Goal: Entertainment & Leisure: Consume media (video, audio)

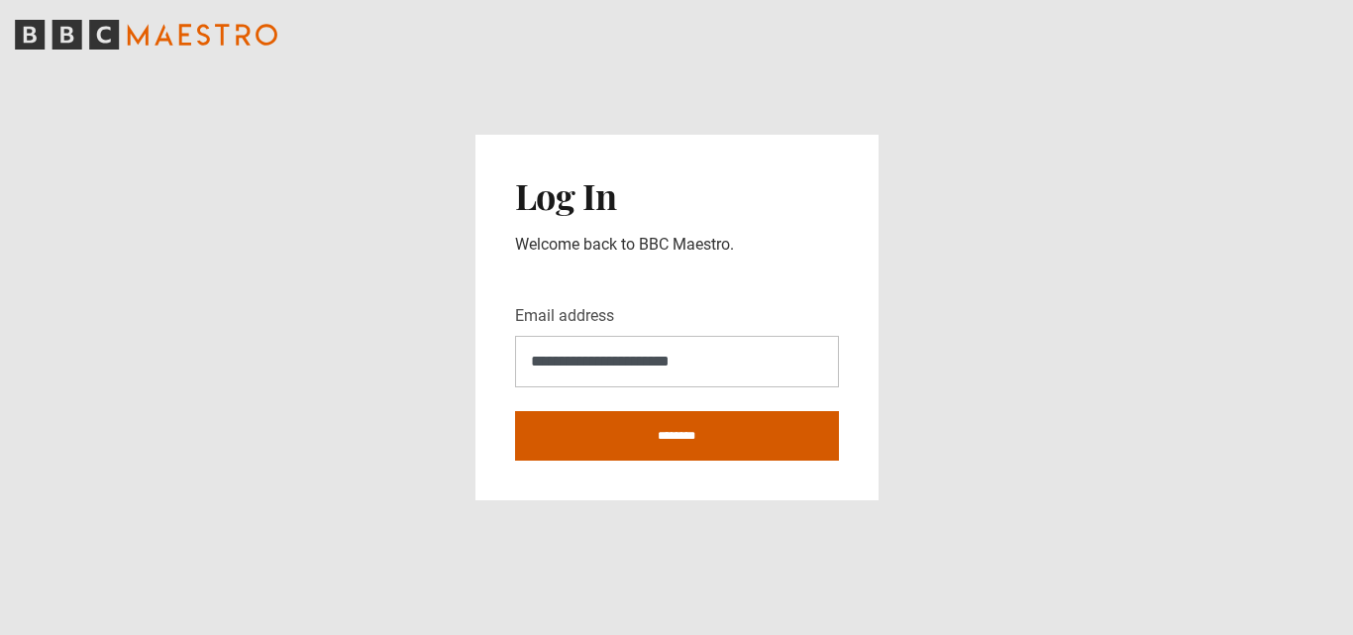
click at [672, 428] on input "********" at bounding box center [677, 436] width 324 height 50
type input "**********"
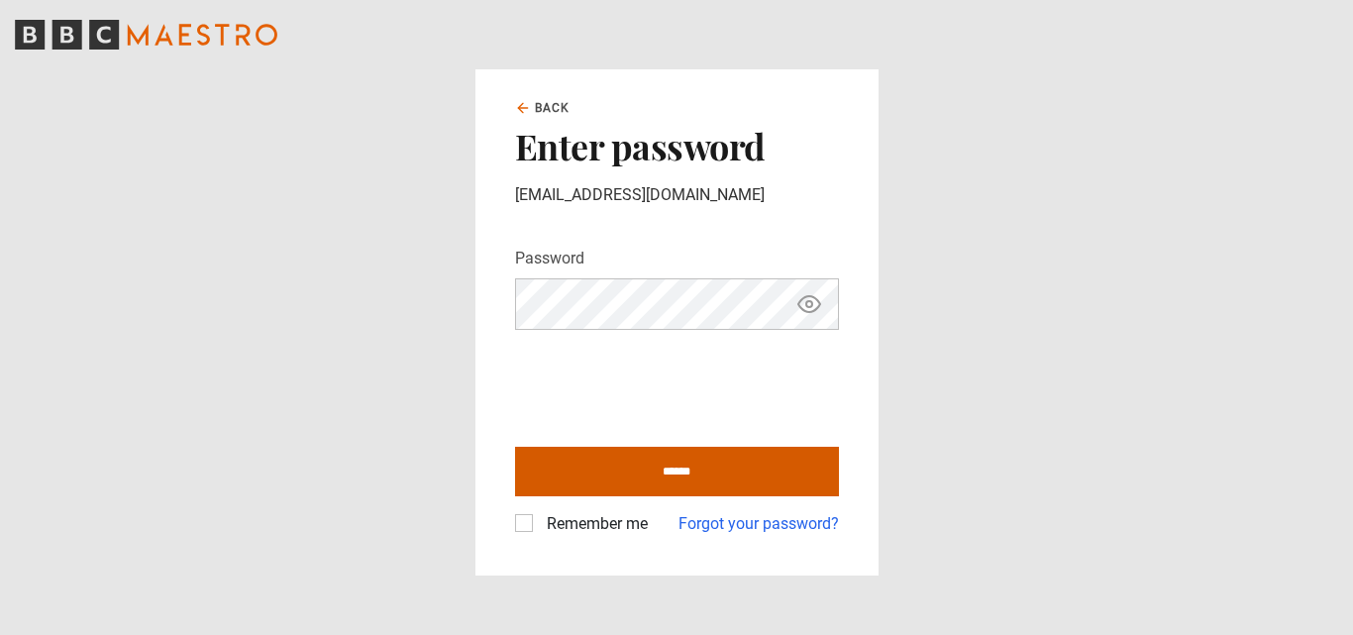
click at [689, 469] on input "******" at bounding box center [677, 472] width 324 height 50
type input "**********"
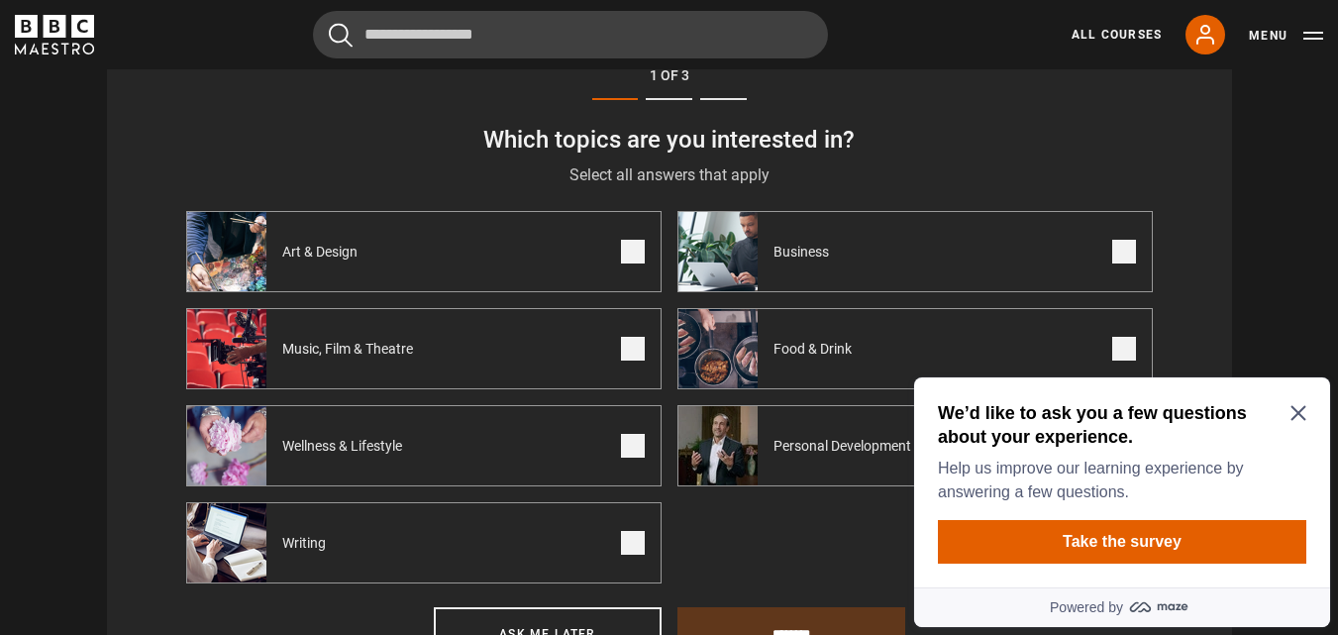
click at [861, 450] on span "Personal Development" at bounding box center [846, 446] width 177 height 20
click at [1302, 412] on icon "Close Maze Prompt" at bounding box center [1299, 413] width 16 height 16
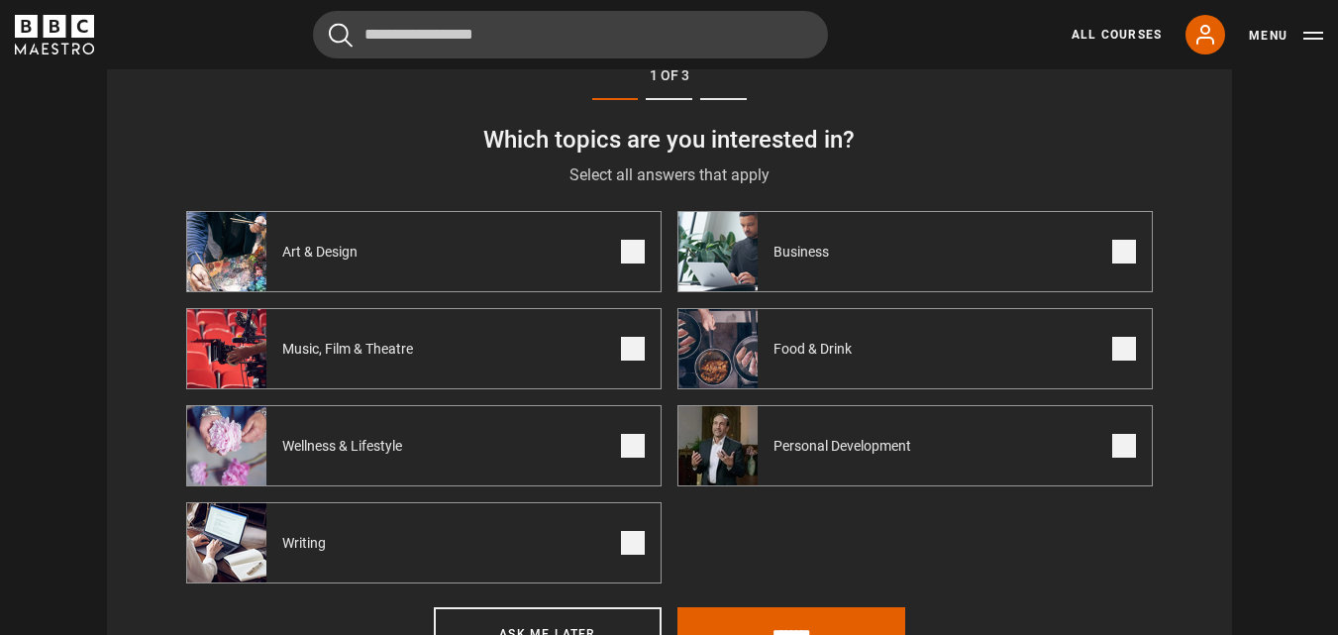
click at [894, 456] on span "Personal Development" at bounding box center [846, 446] width 177 height 20
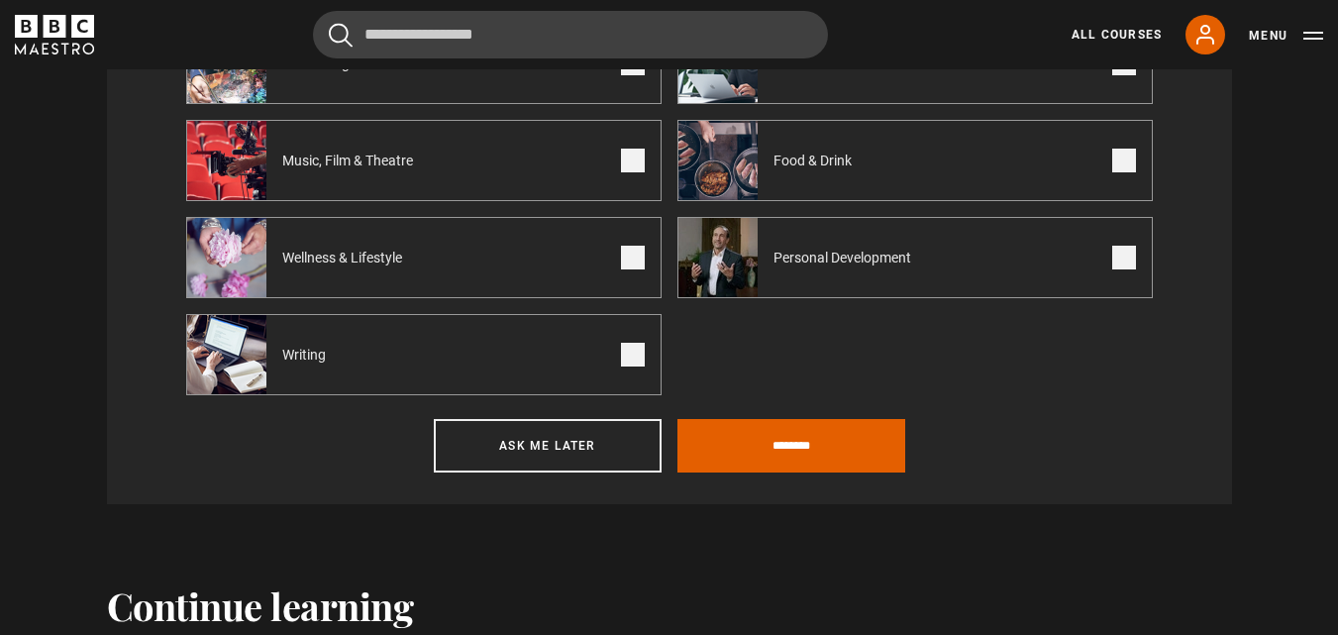
scroll to position [953, 0]
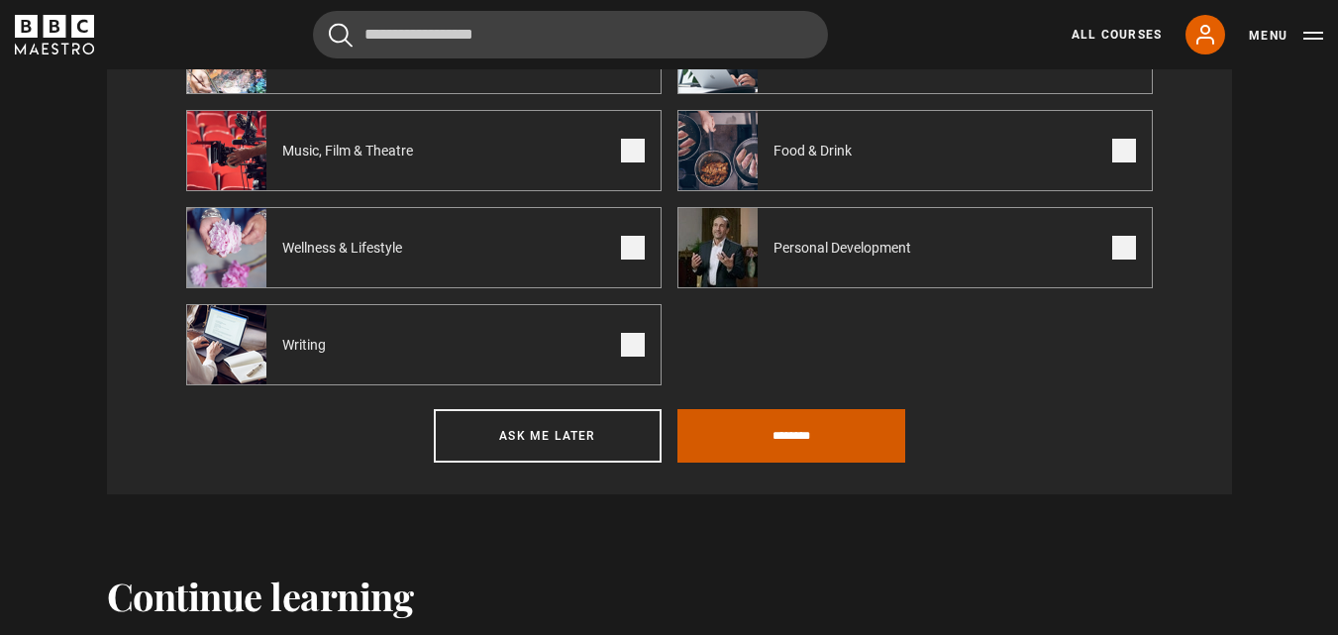
click at [795, 446] on input "********" at bounding box center [791, 435] width 228 height 53
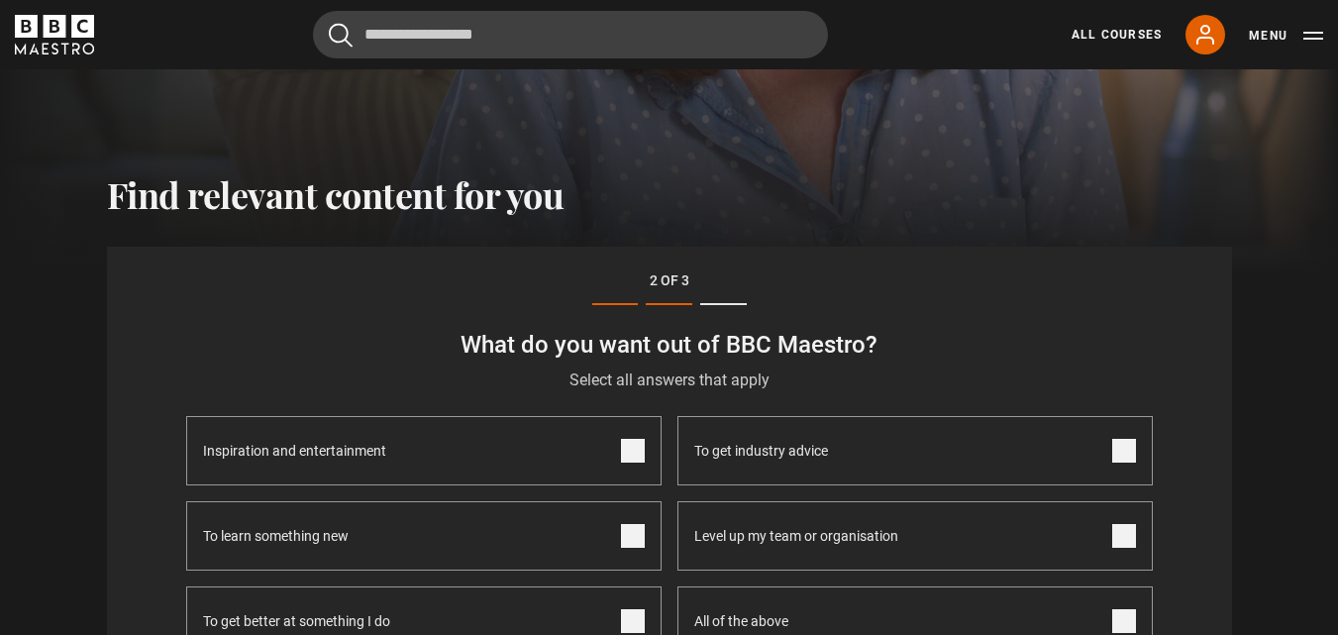
scroll to position [557, 0]
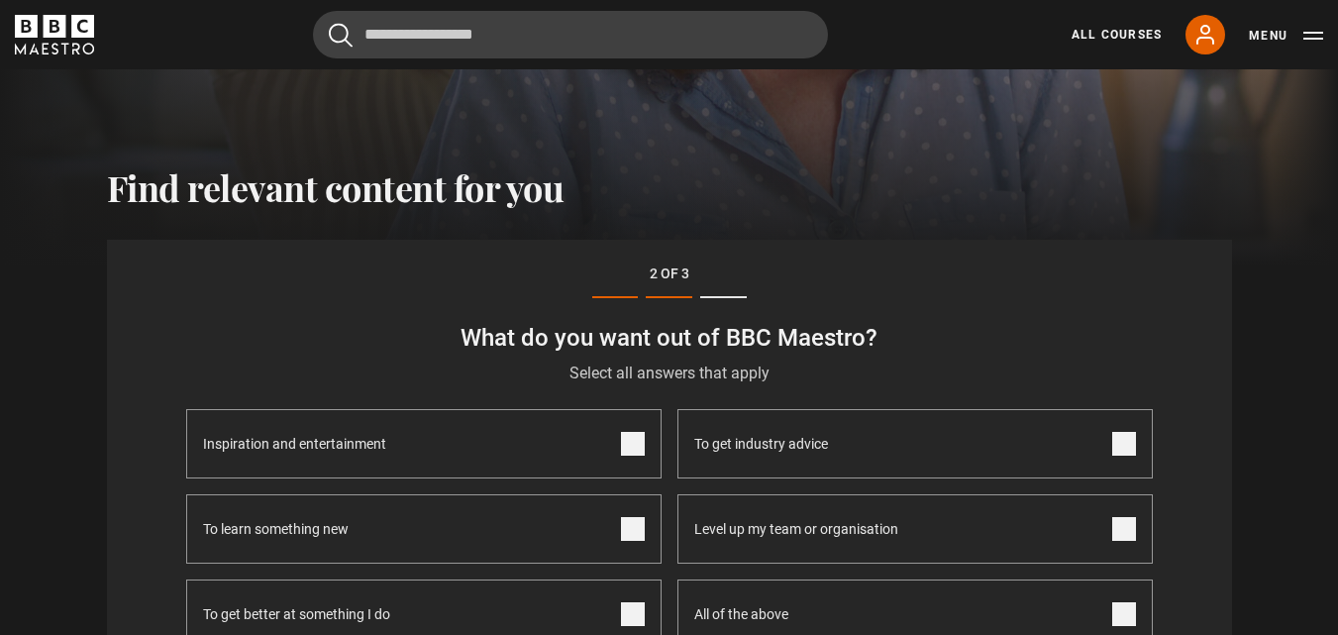
click at [635, 541] on span at bounding box center [633, 529] width 24 height 24
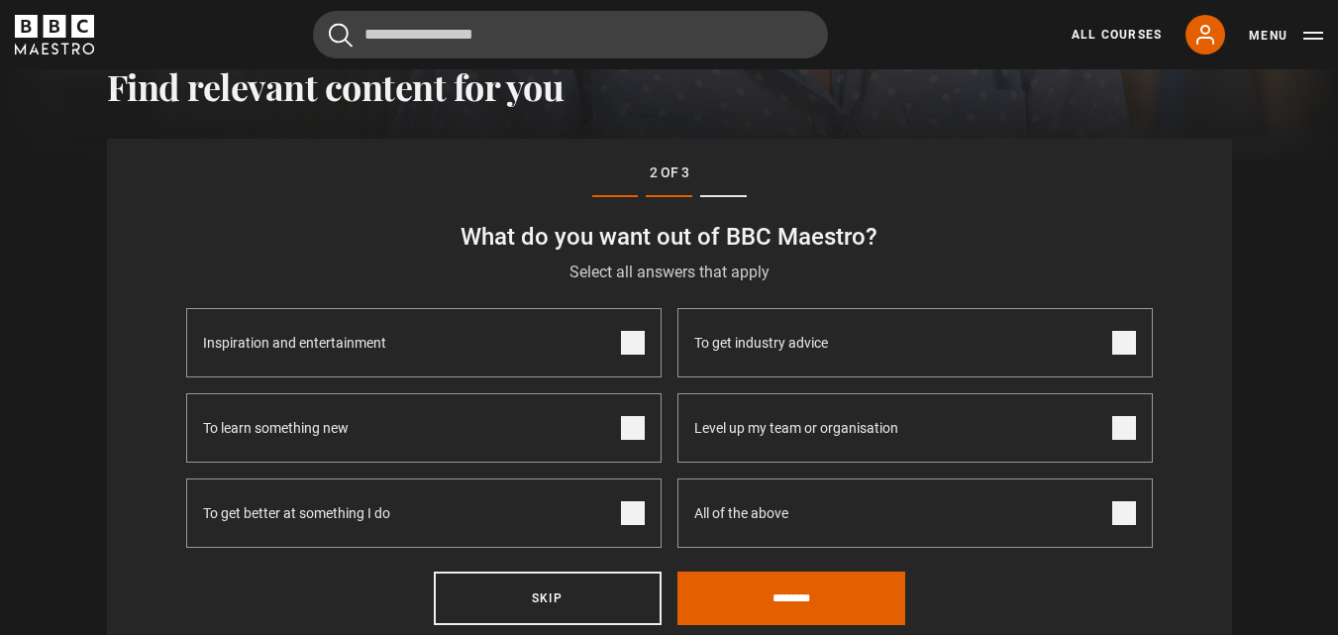
scroll to position [755, 0]
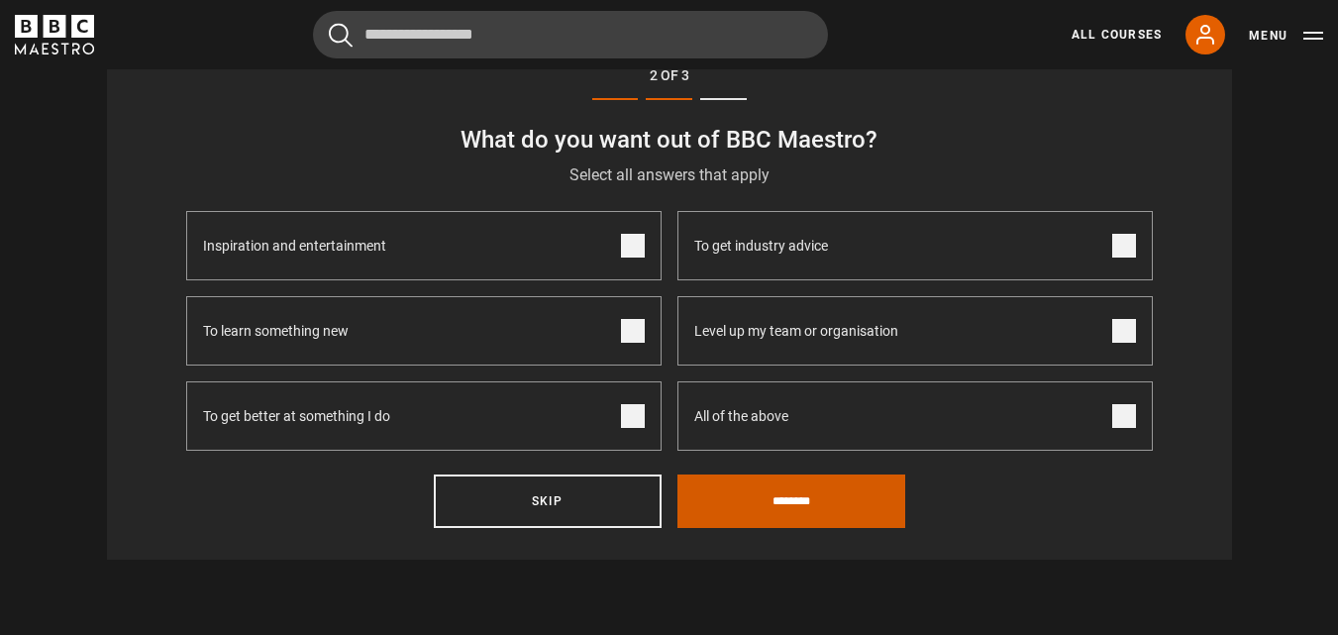
click at [831, 508] on input "********" at bounding box center [791, 500] width 228 height 53
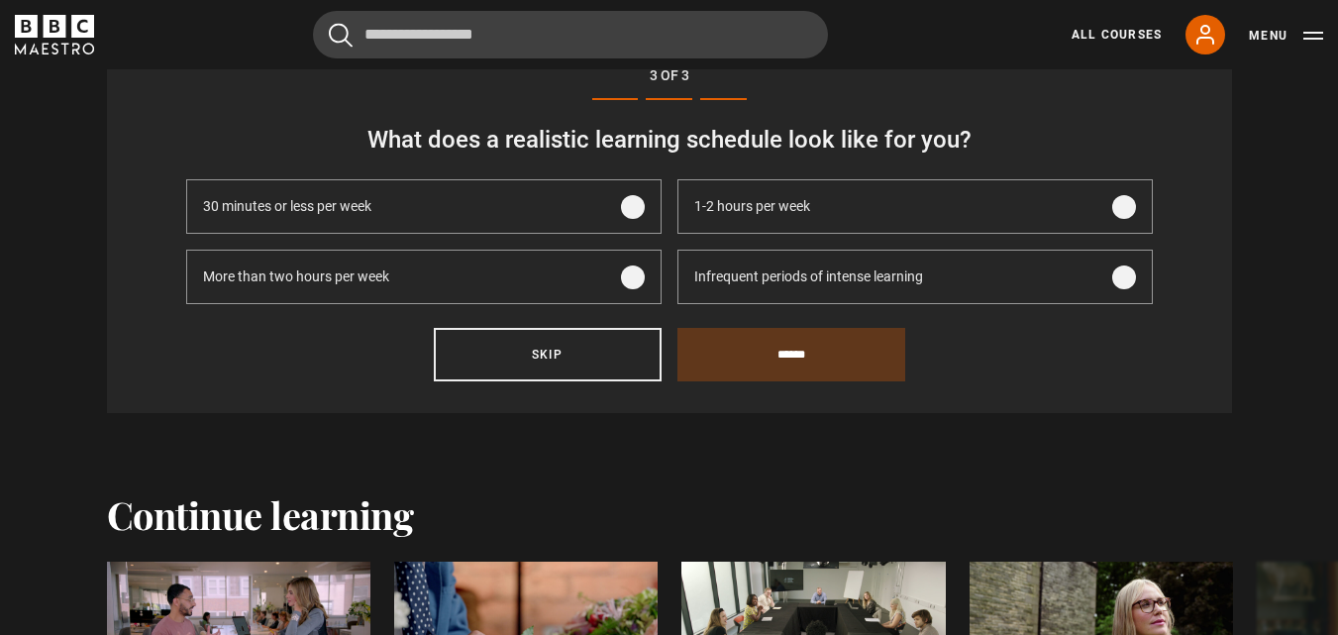
scroll to position [656, 0]
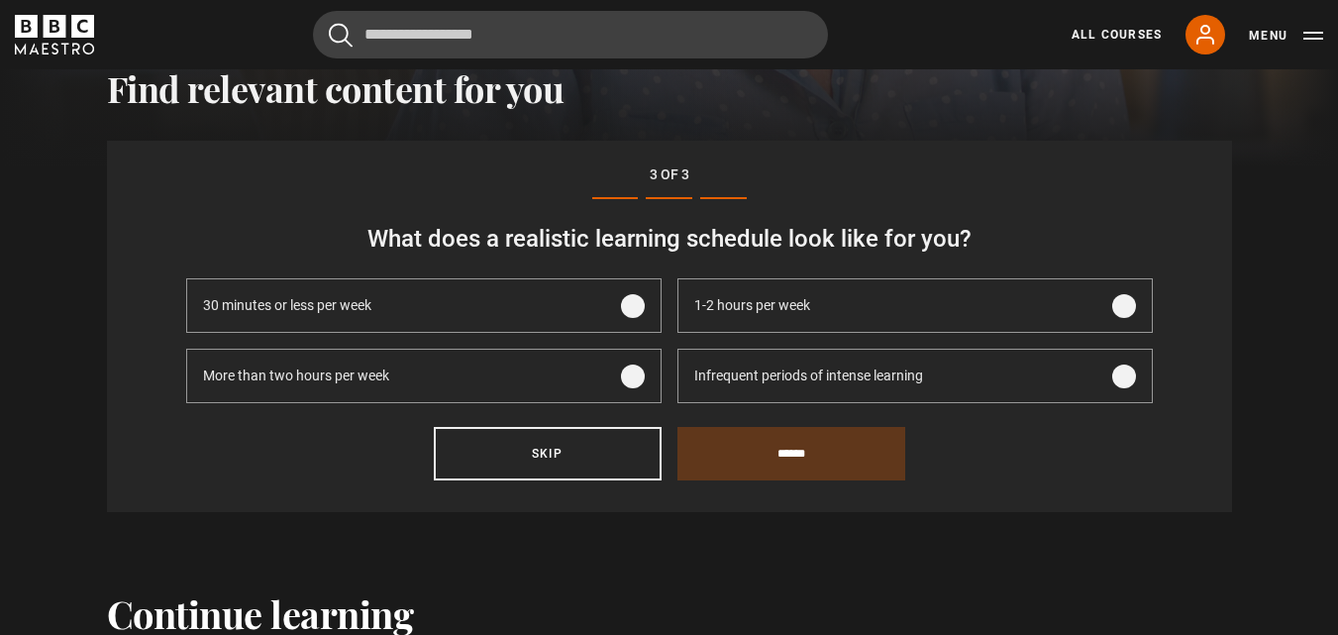
click at [633, 313] on span at bounding box center [633, 306] width 24 height 24
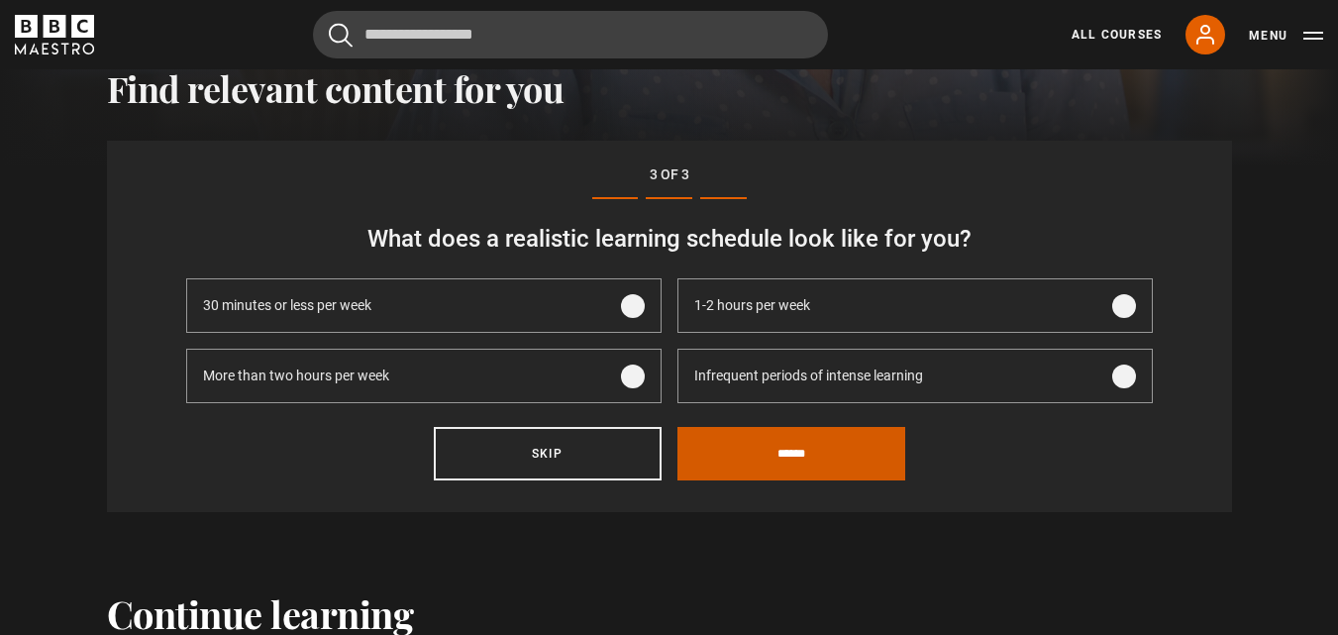
click at [786, 458] on input "******" at bounding box center [791, 453] width 228 height 53
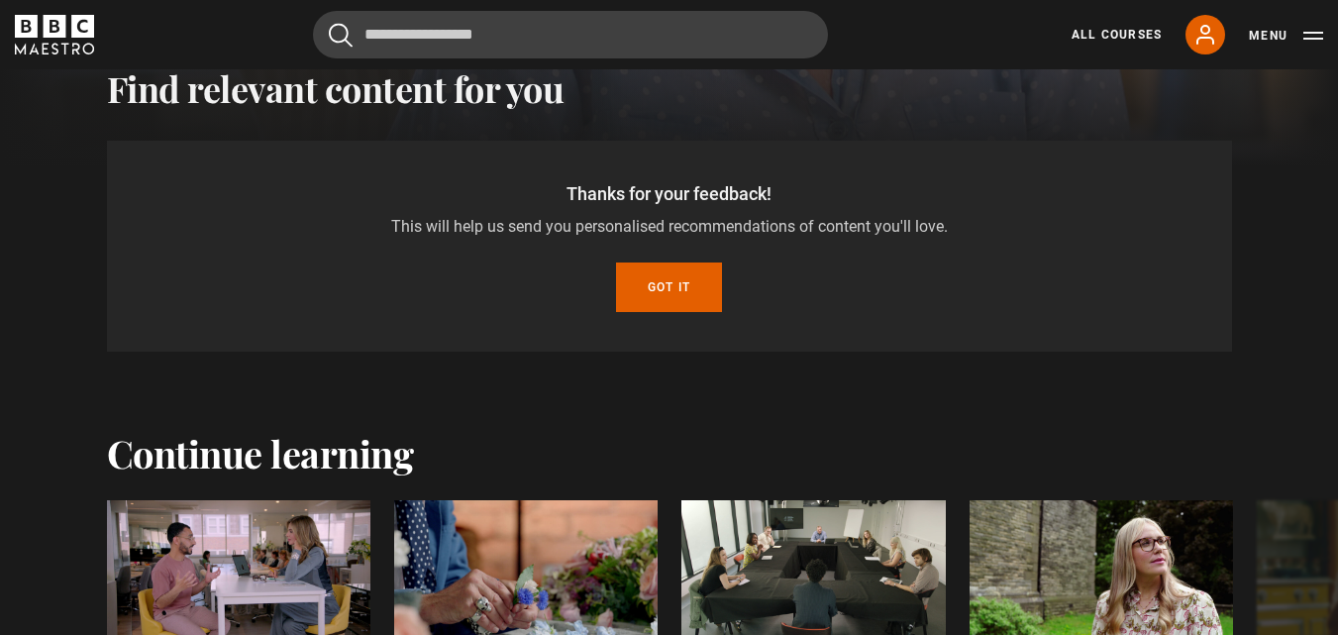
scroll to position [582, 0]
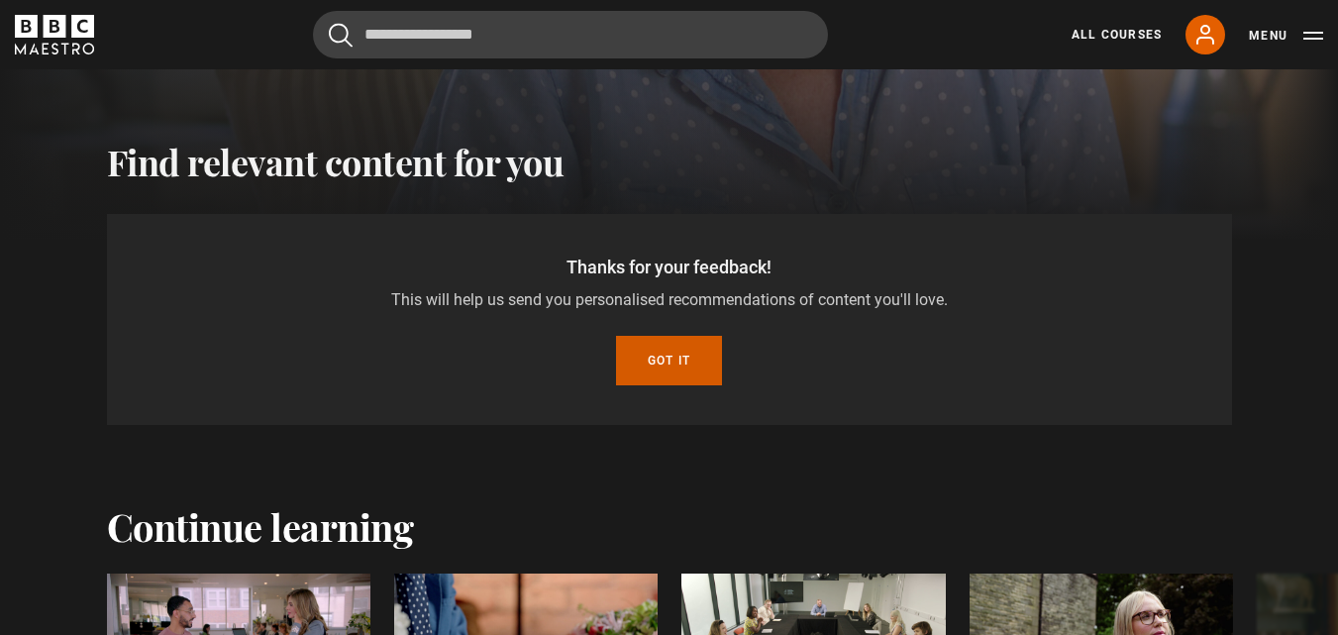
click at [659, 370] on button "Got it" at bounding box center [669, 361] width 106 height 50
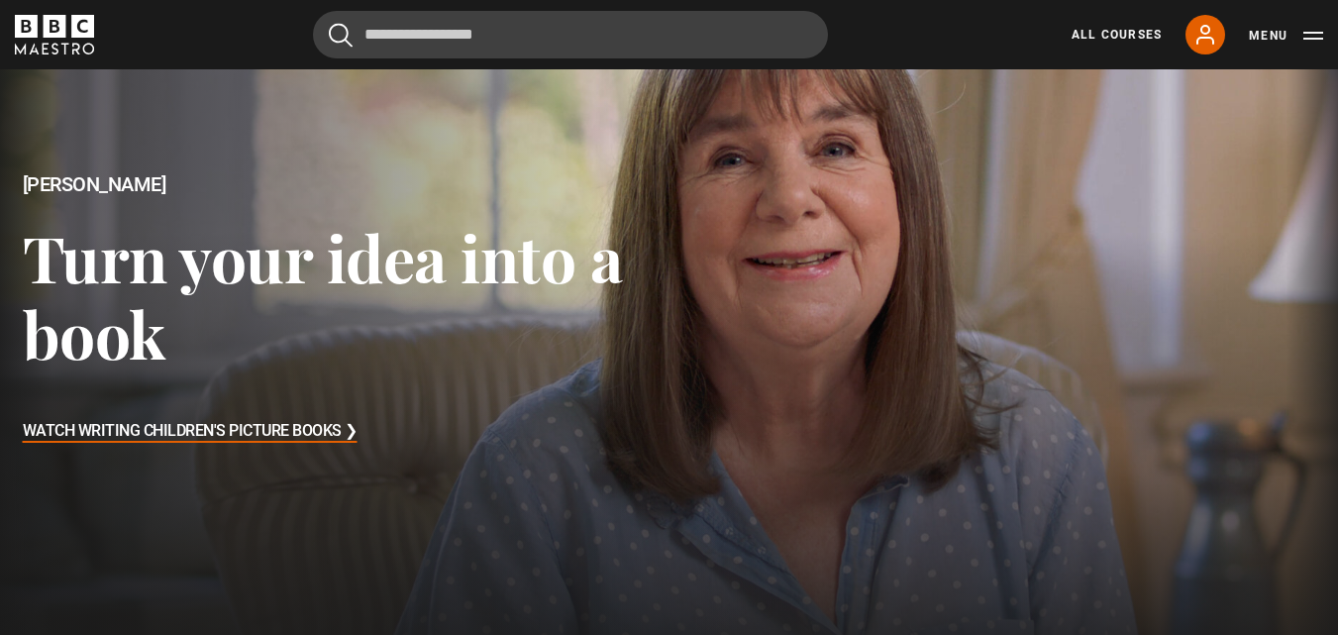
scroll to position [87, 0]
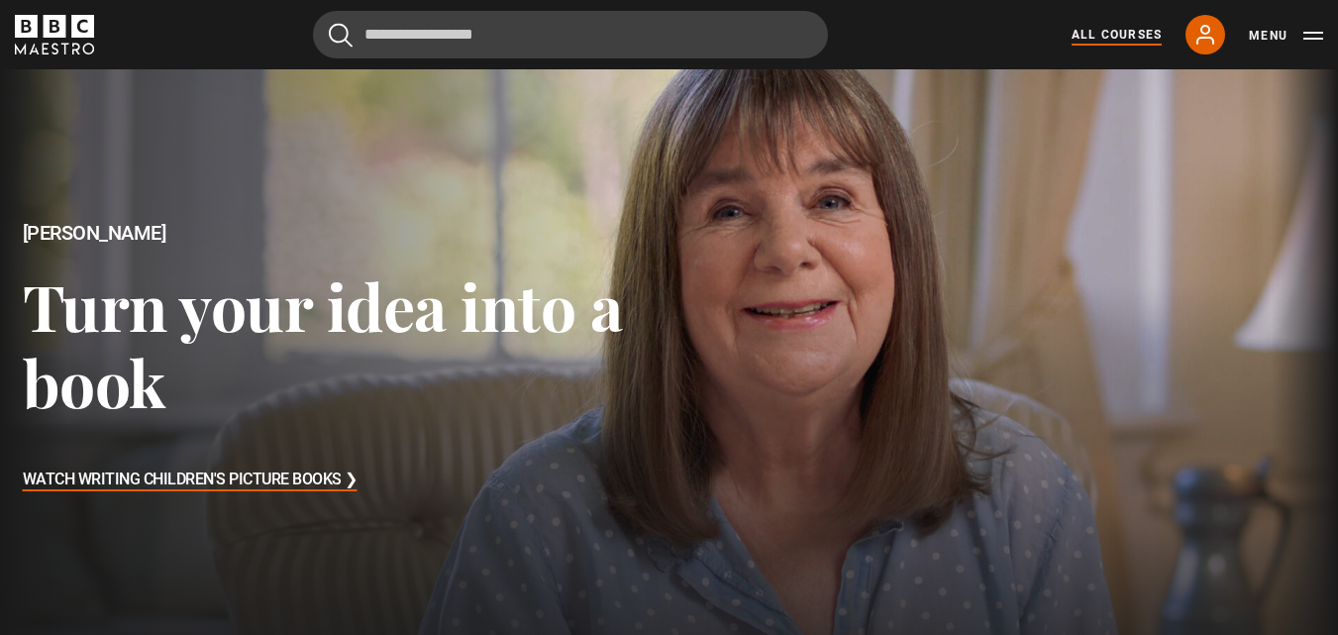
click at [1124, 31] on link "All Courses" at bounding box center [1117, 35] width 90 height 18
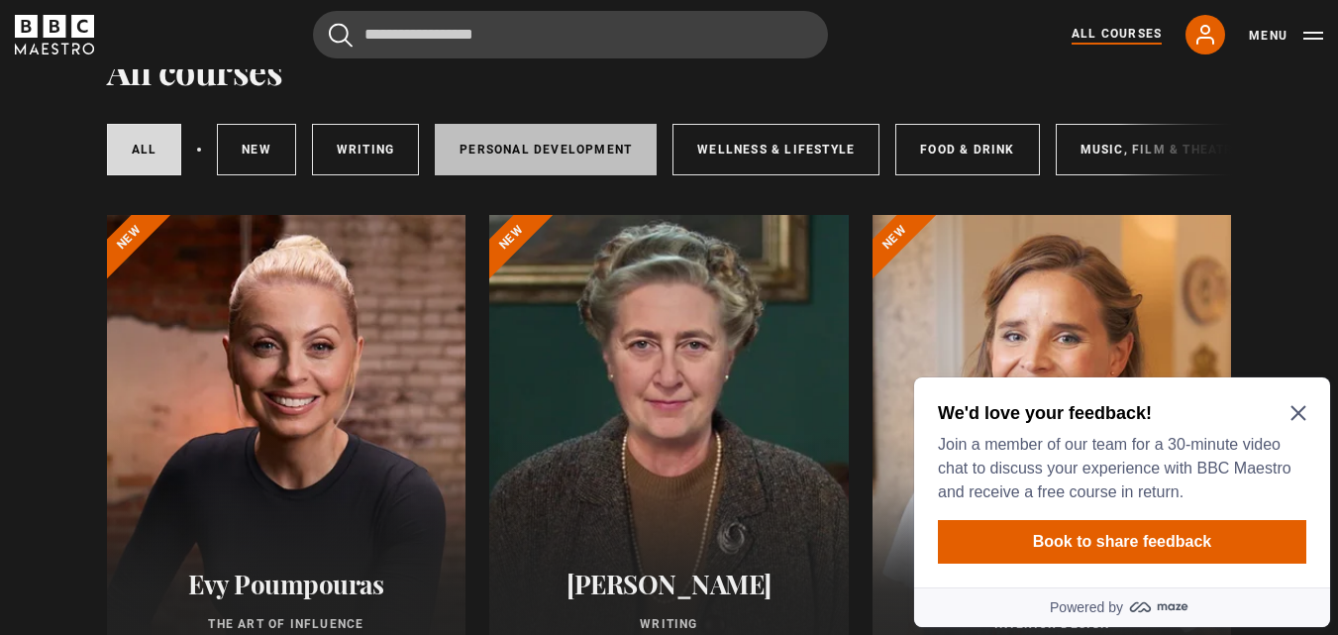
click at [596, 151] on link "Personal Development" at bounding box center [546, 150] width 222 height 52
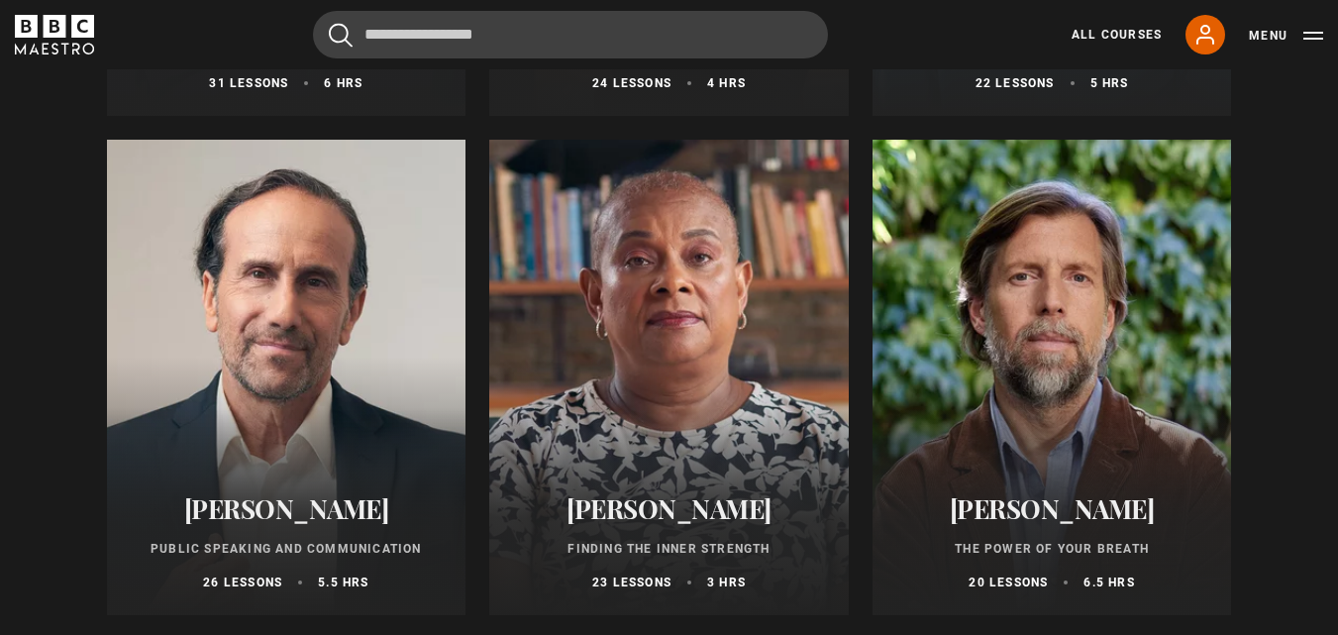
scroll to position [792, 0]
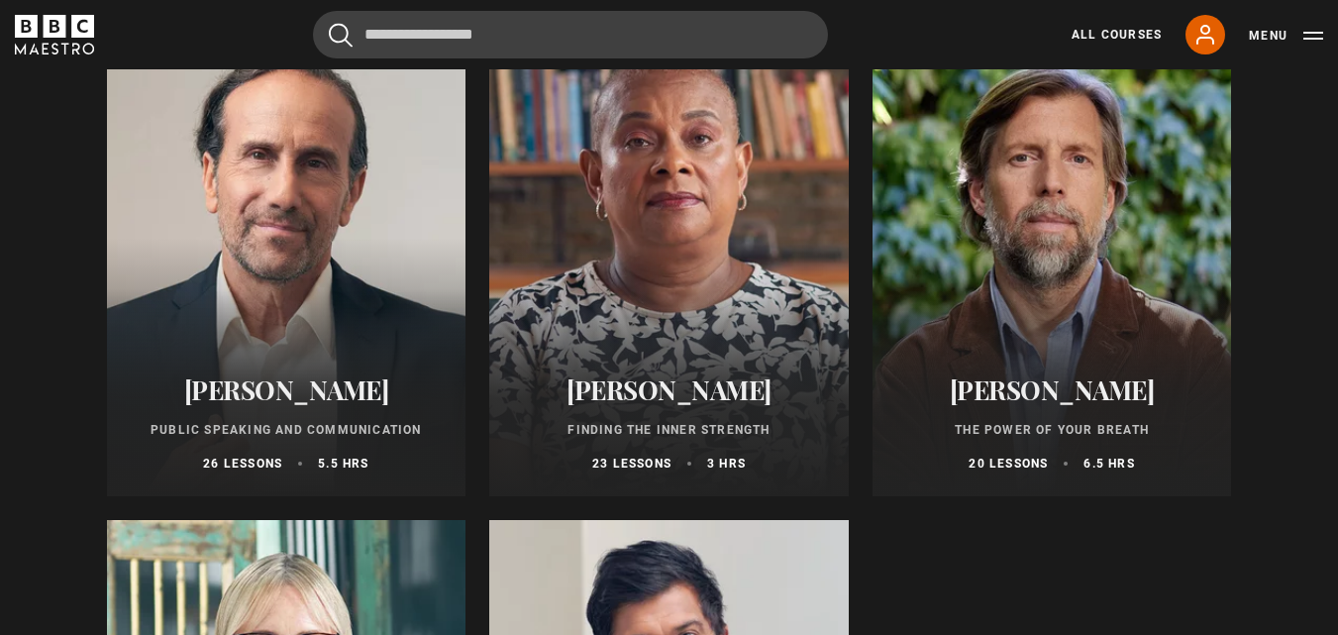
click at [267, 198] on div at bounding box center [287, 258] width 360 height 475
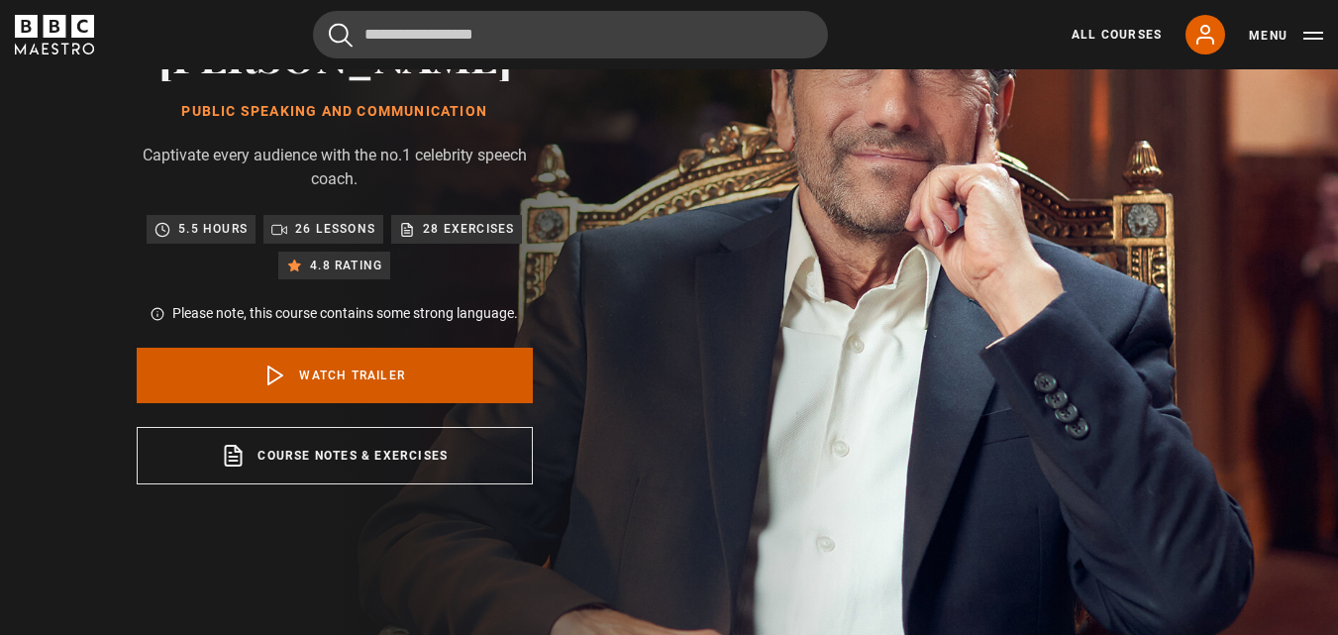
click at [313, 371] on link "Watch Trailer" at bounding box center [335, 375] width 396 height 55
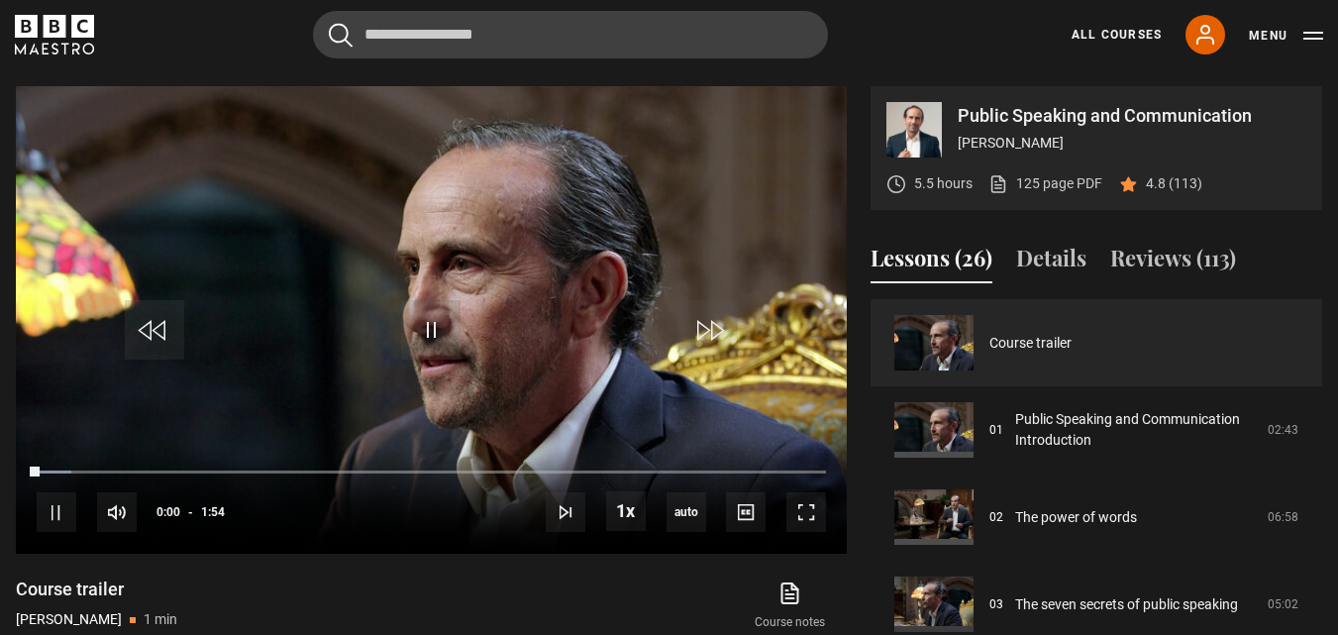
scroll to position [841, 0]
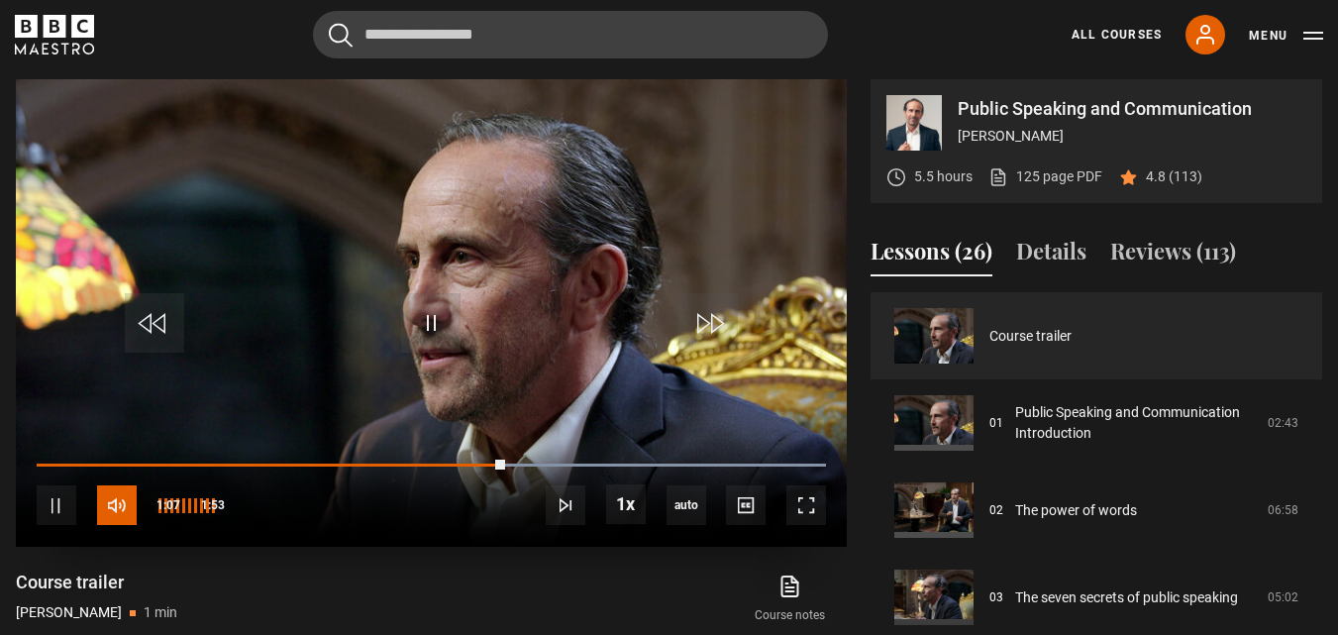
click at [115, 507] on span "Video Player" at bounding box center [117, 505] width 40 height 40
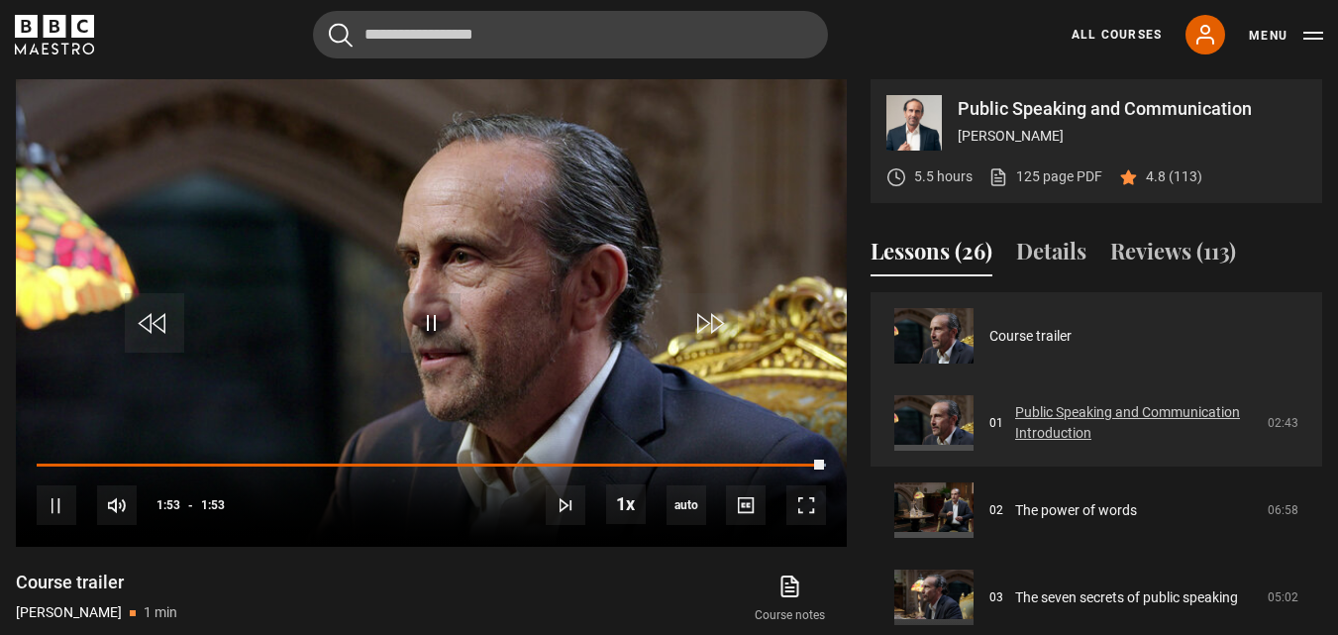
click at [1037, 425] on link "Public Speaking and Communication Introduction" at bounding box center [1135, 423] width 241 height 42
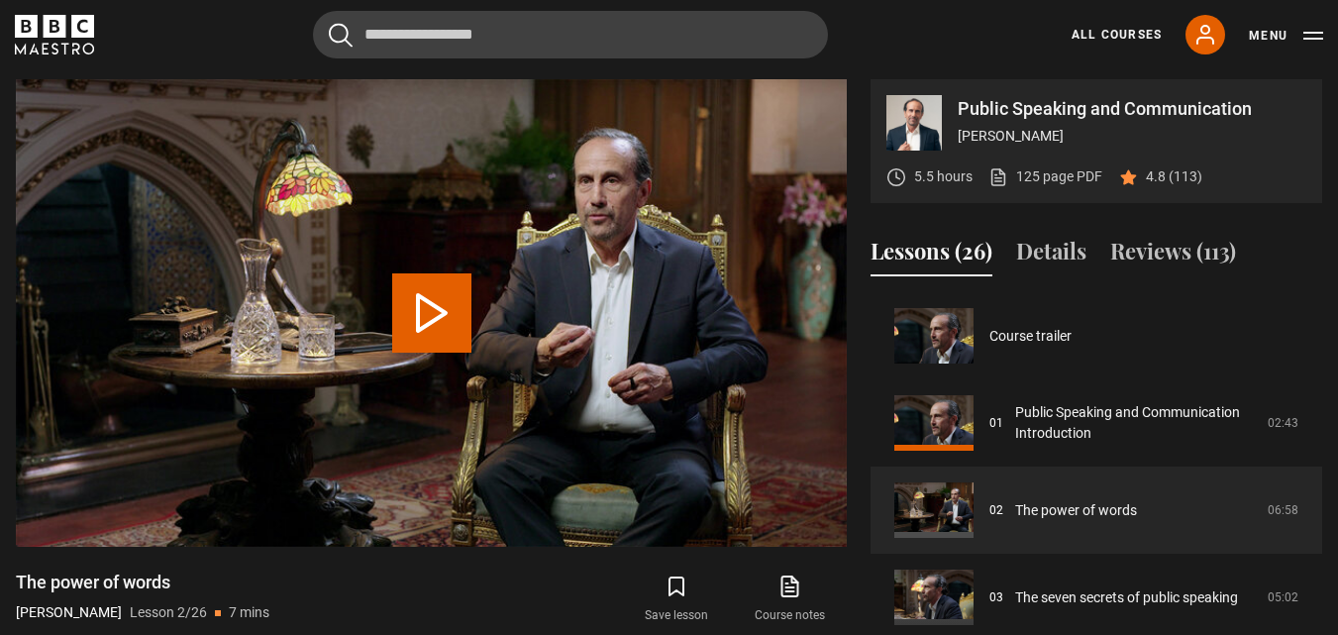
scroll to position [87, 0]
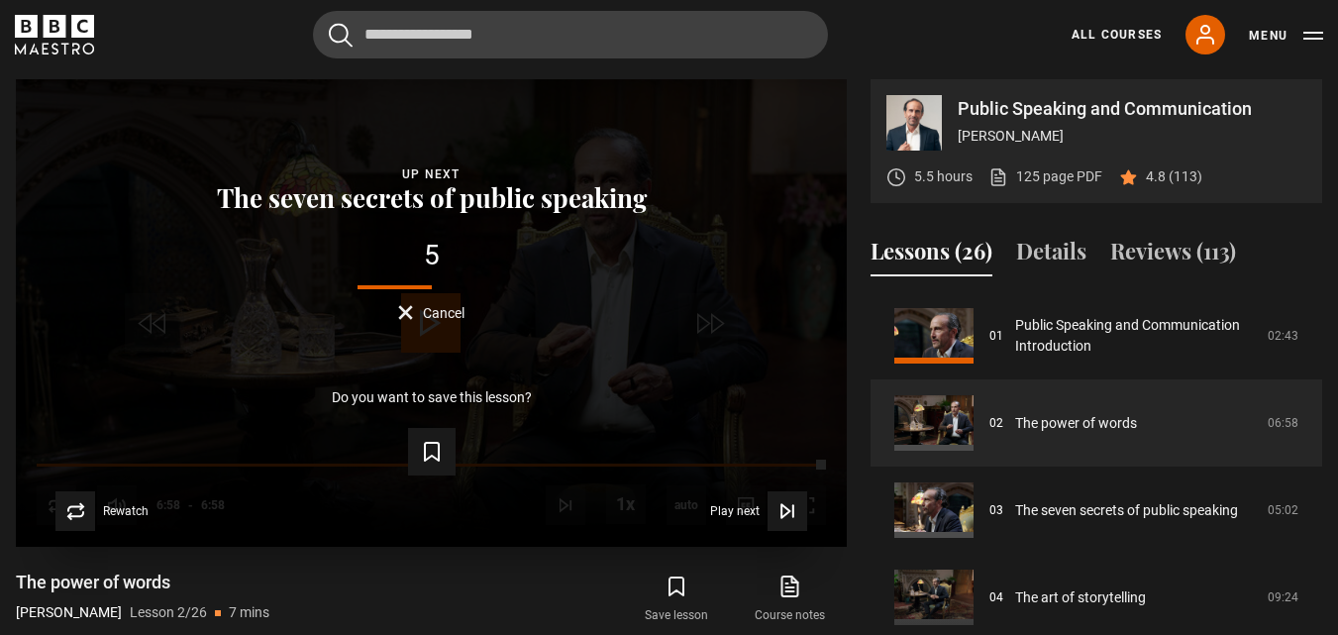
drag, startPoint x: 815, startPoint y: 465, endPoint x: 783, endPoint y: 466, distance: 31.8
click at [783, 466] on div "Lesson Completed Up next The seven secrets of public speaking 5 Cancel Do you w…" at bounding box center [431, 312] width 831 height 467
click at [781, 466] on form "Save lesson" at bounding box center [432, 447] width 768 height 55
drag, startPoint x: 820, startPoint y: 462, endPoint x: 757, endPoint y: 468, distance: 63.8
click at [757, 468] on div "Lesson Completed Up next The seven secrets of public speaking 2 Cancel Do you w…" at bounding box center [431, 312] width 831 height 467
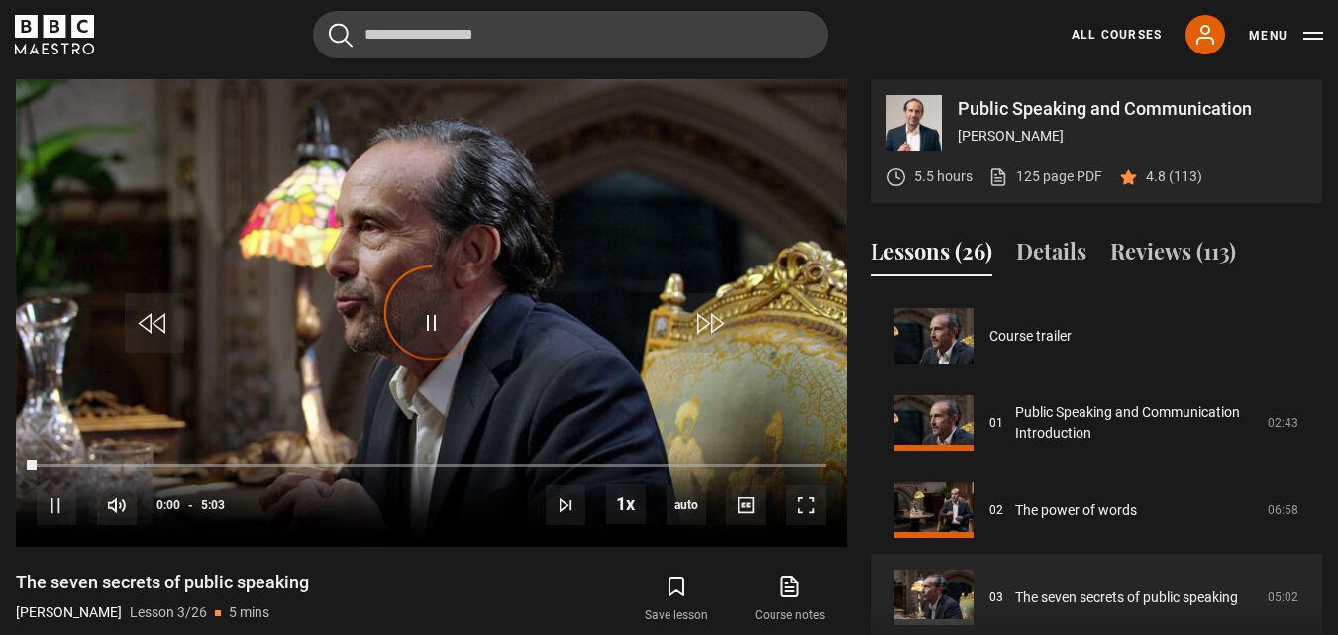
scroll to position [174, 0]
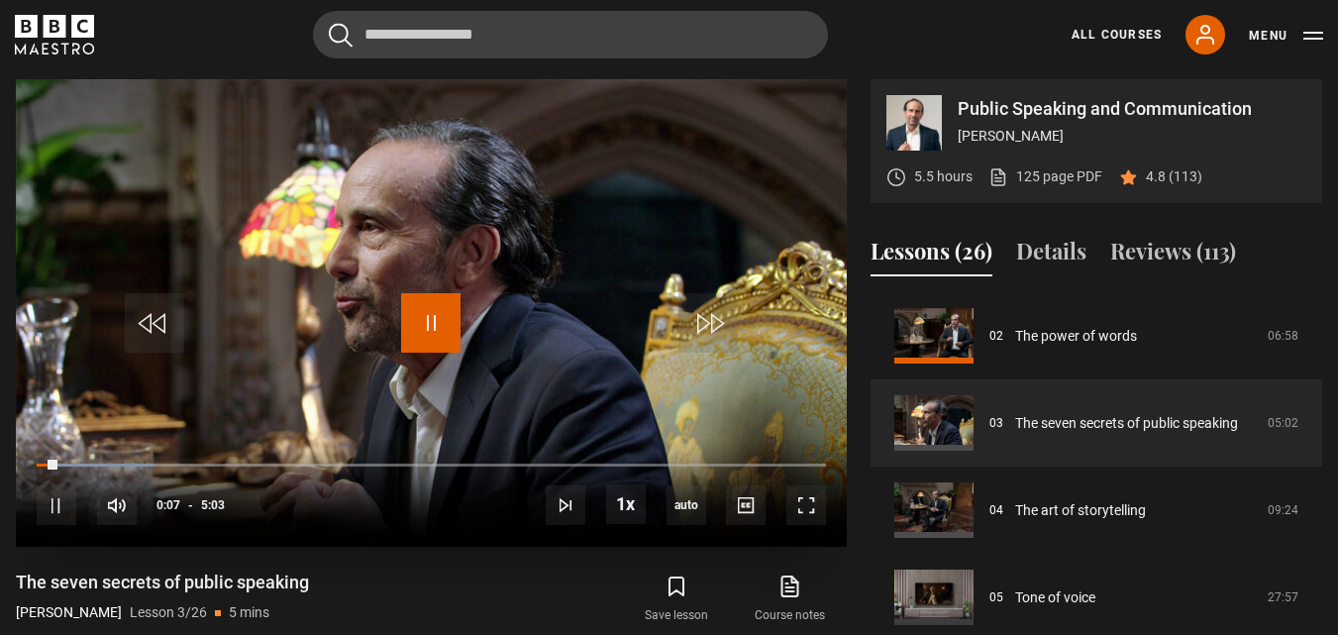
click at [432, 316] on span "Video Player" at bounding box center [430, 322] width 59 height 59
click at [1323, 472] on div "Public Speaking and Communication [PERSON_NAME] 5.5 hours 125 page PDF (opens i…" at bounding box center [669, 399] width 1338 height 641
drag, startPoint x: 1322, startPoint y: 472, endPoint x: 752, endPoint y: 209, distance: 628.4
click at [752, 209] on video "Video Player" at bounding box center [431, 312] width 831 height 467
click at [425, 317] on span "Video Player" at bounding box center [430, 322] width 59 height 59
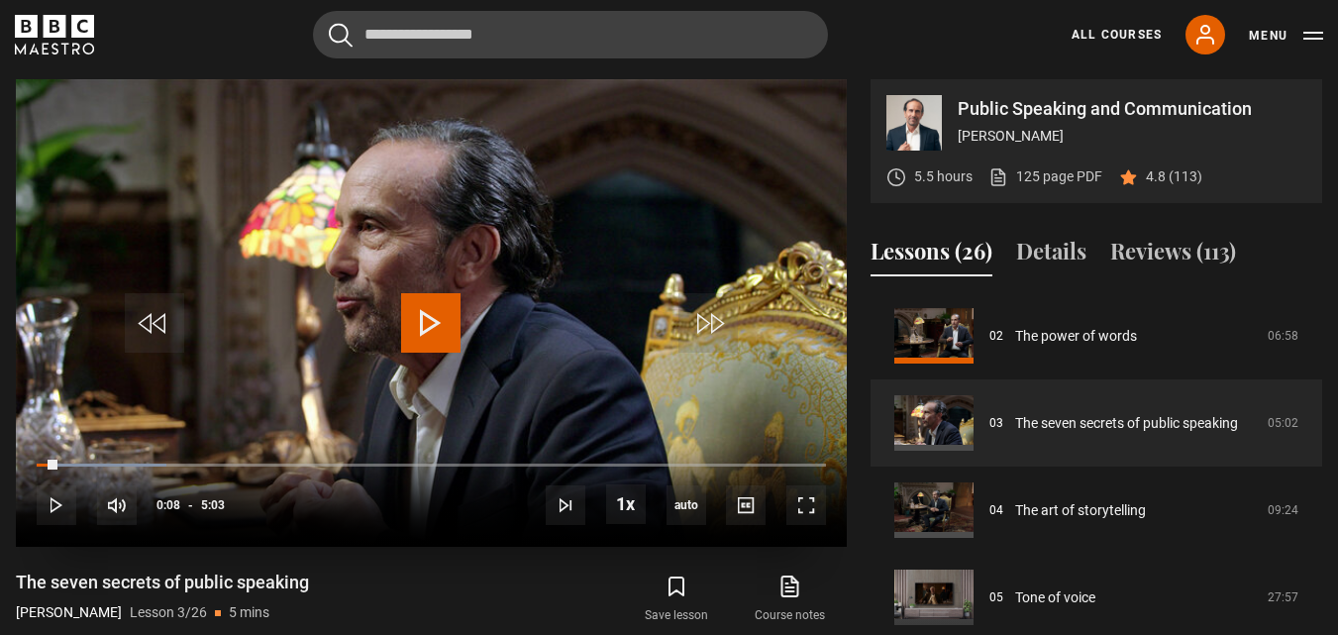
click at [423, 318] on span "Video Player" at bounding box center [430, 322] width 59 height 59
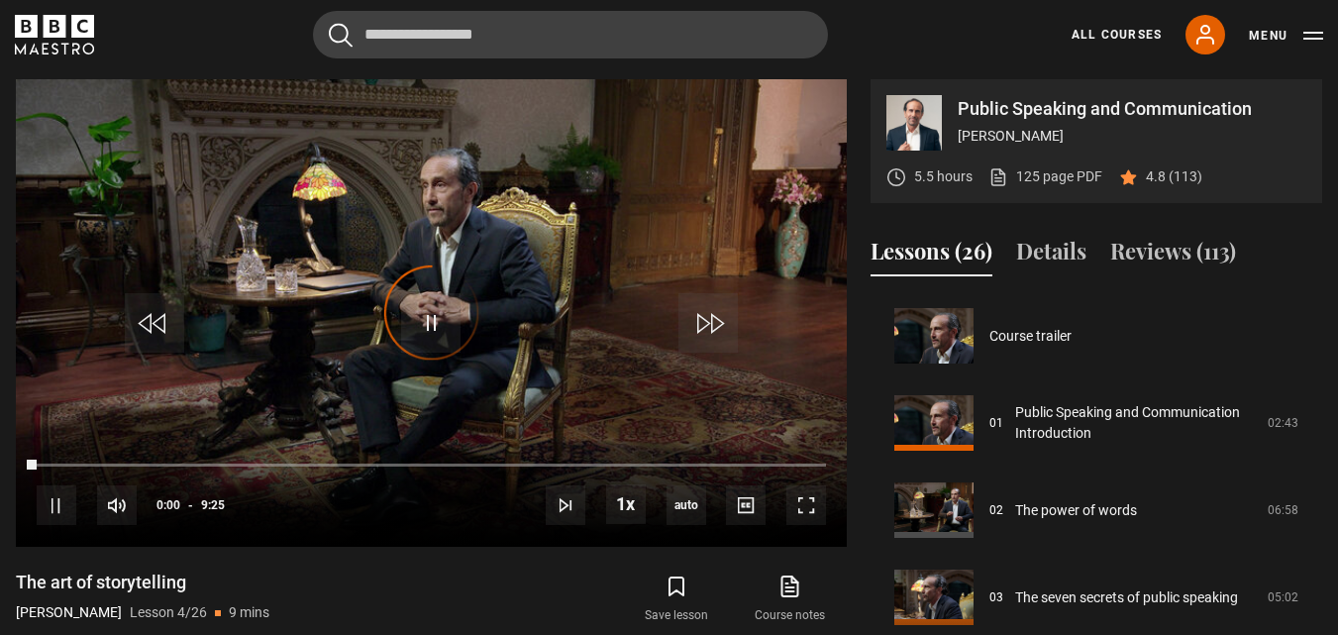
scroll to position [261, 0]
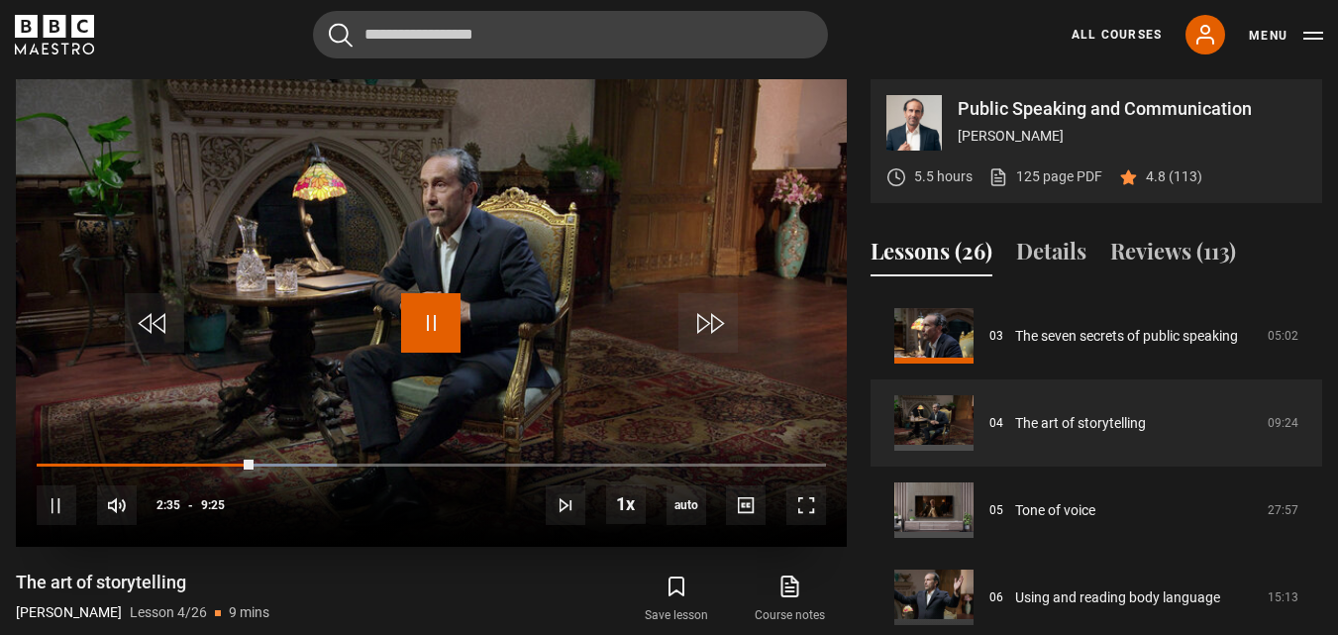
click at [431, 318] on span "Video Player" at bounding box center [430, 322] width 59 height 59
click at [423, 314] on span "Video Player" at bounding box center [430, 322] width 59 height 59
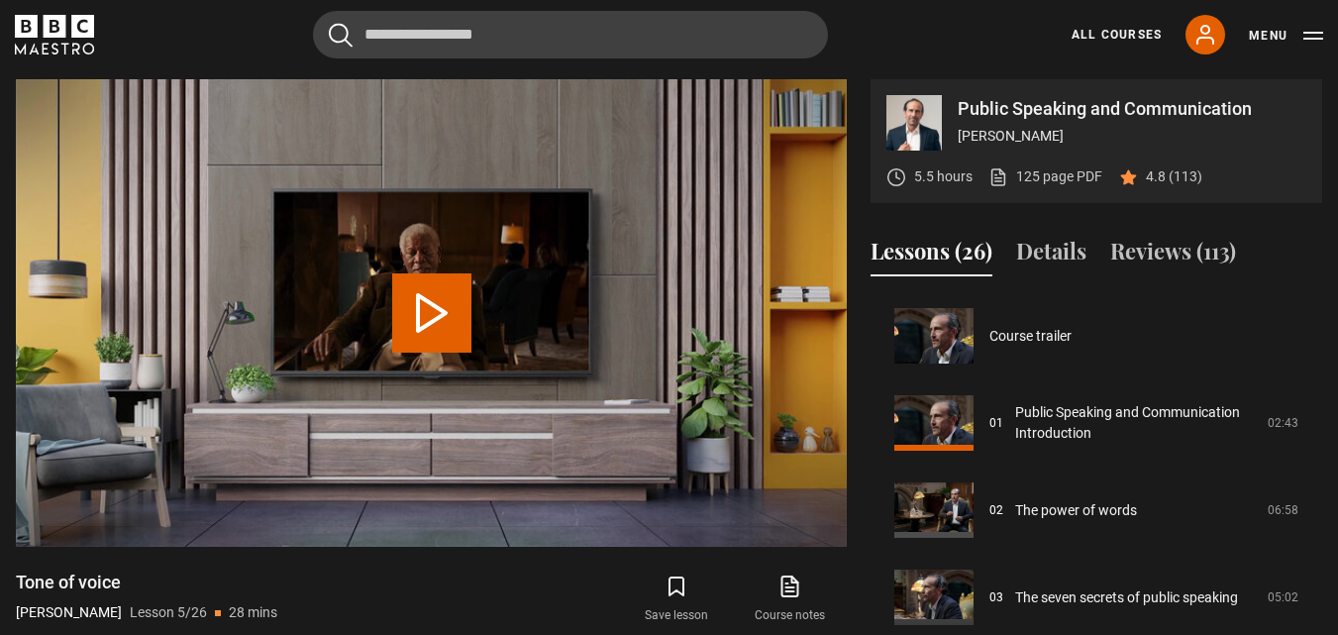
scroll to position [349, 0]
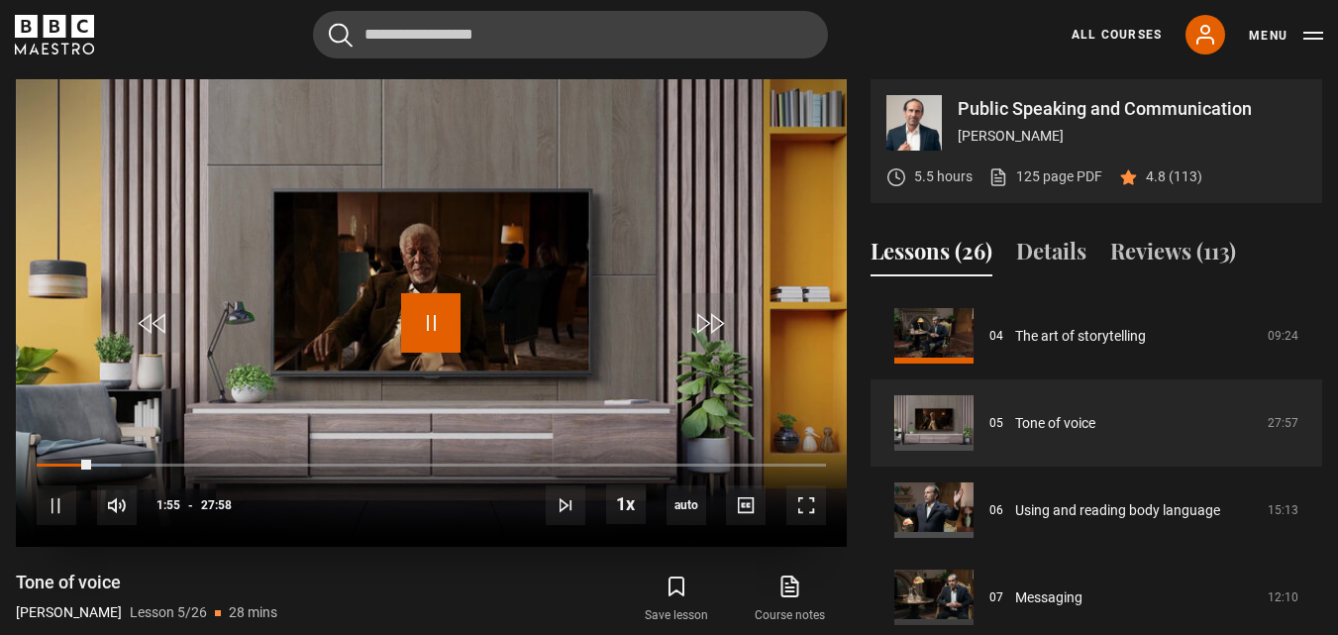
click at [430, 318] on span "Video Player" at bounding box center [430, 322] width 59 height 59
click at [433, 321] on span "Video Player" at bounding box center [430, 322] width 59 height 59
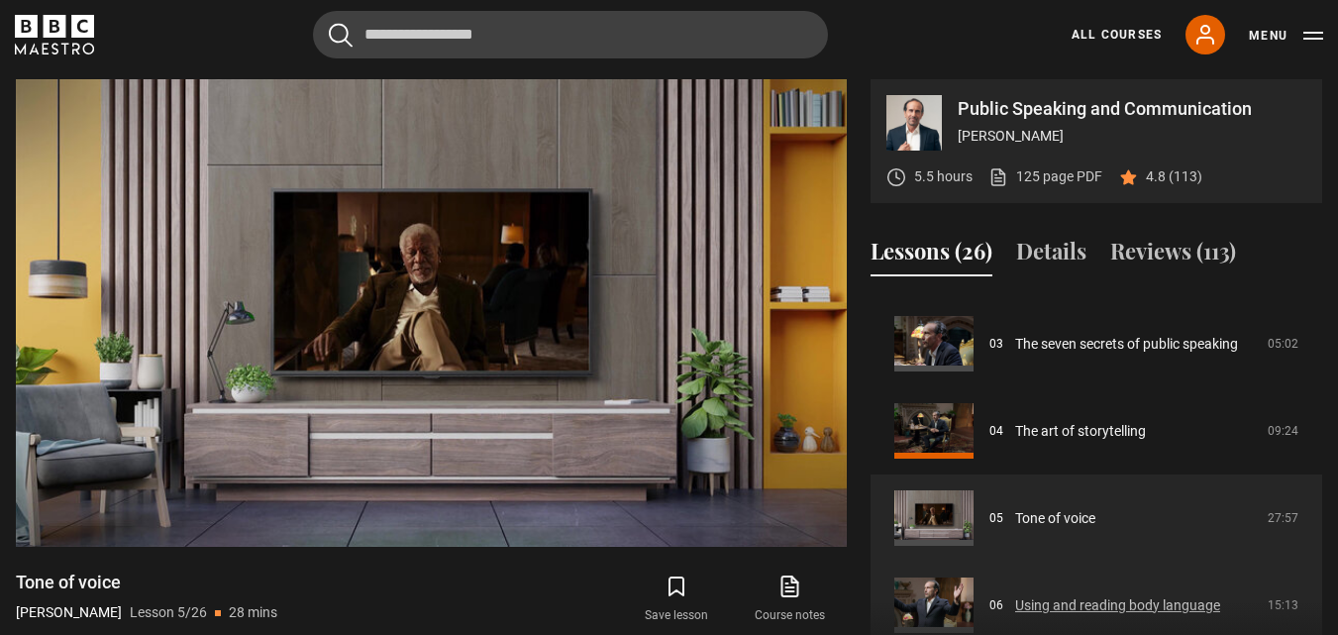
scroll to position [250, 0]
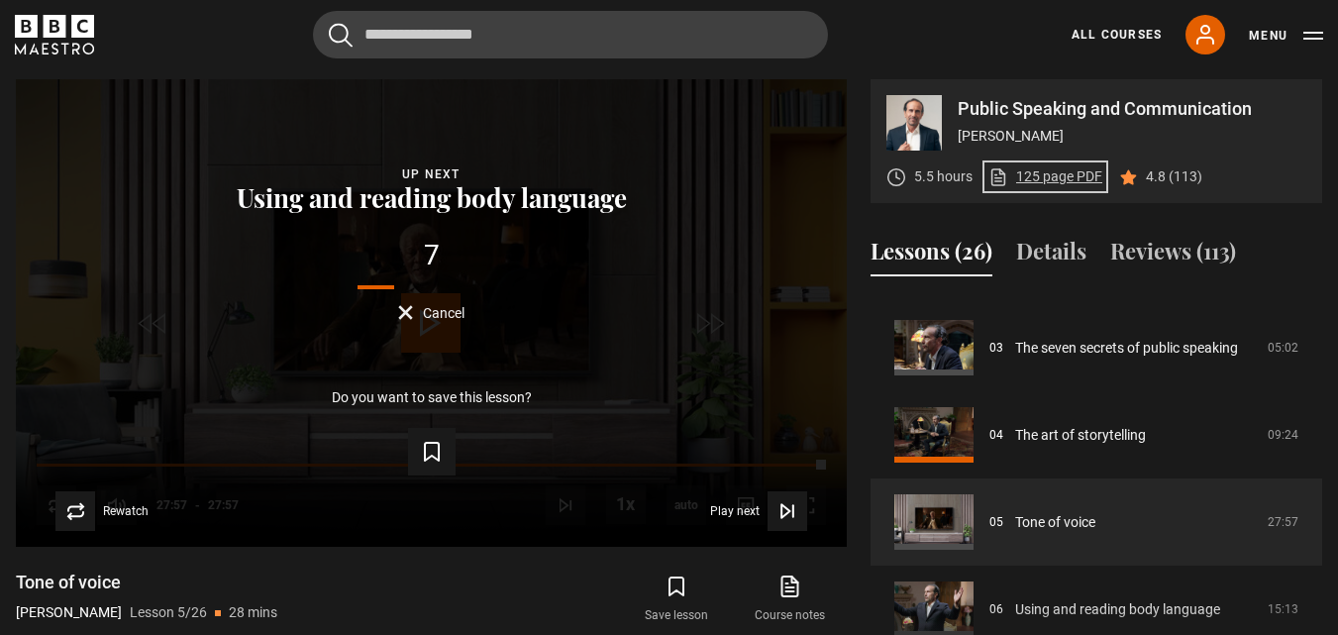
click at [1031, 178] on link "125 page PDF (opens in new tab)" at bounding box center [1045, 176] width 114 height 21
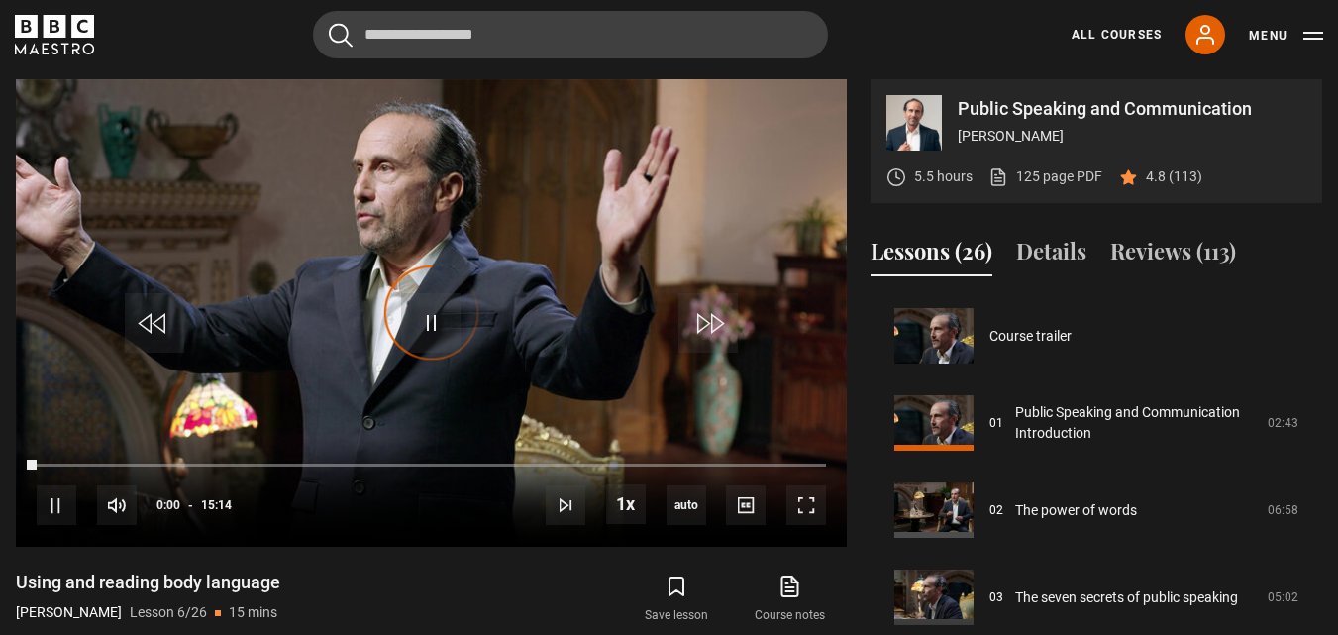
scroll to position [436, 0]
